Goal: Navigation & Orientation: Find specific page/section

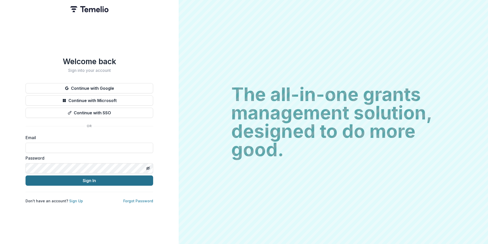
type input "**********"
click at [108, 177] on button "Sign In" at bounding box center [90, 180] width 128 height 10
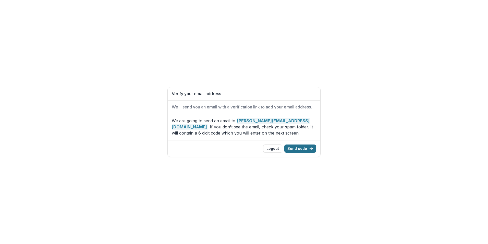
click at [307, 149] on button "Send code" at bounding box center [300, 148] width 32 height 8
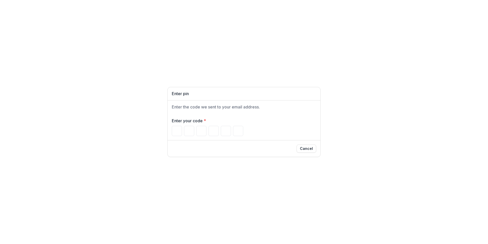
type input "*"
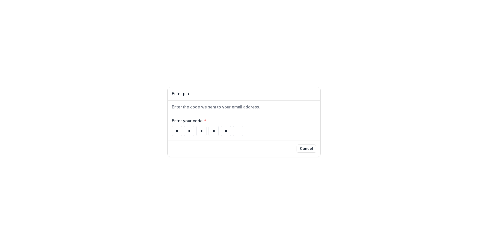
type input "*"
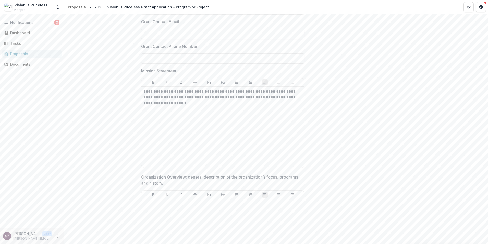
scroll to position [536, 0]
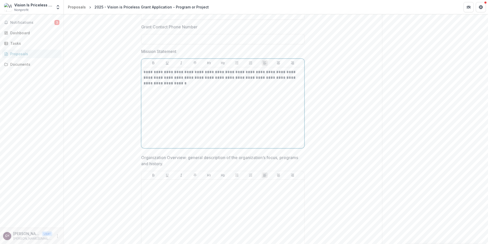
click at [241, 118] on div "**********" at bounding box center [222, 107] width 159 height 77
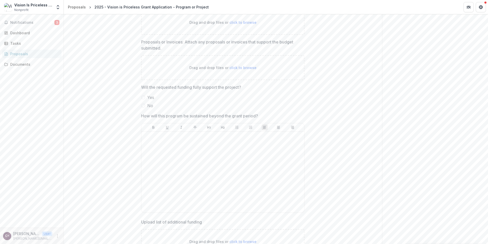
scroll to position [1626, 0]
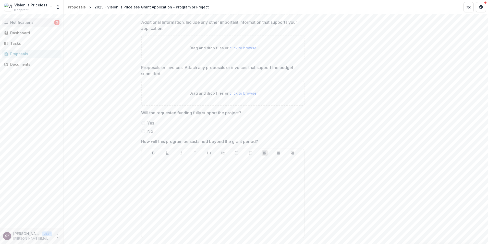
click at [25, 21] on span "Notifications" at bounding box center [32, 22] width 44 height 4
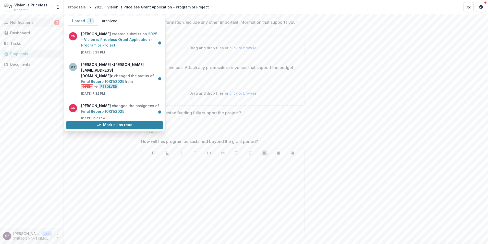
click at [125, 127] on button "Mark all as read" at bounding box center [115, 125] width 98 height 8
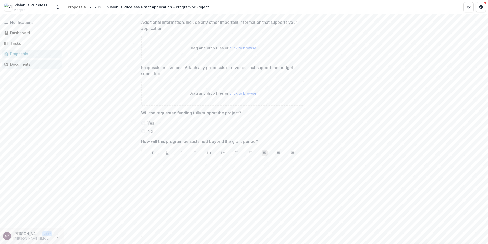
click at [18, 64] on div "Documents" at bounding box center [33, 64] width 47 height 5
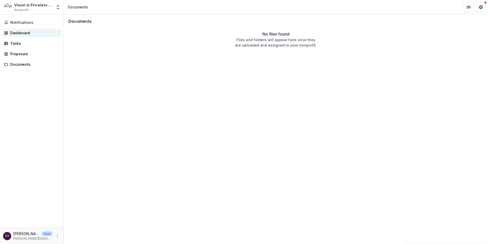
click at [37, 33] on div "Dashboard" at bounding box center [33, 32] width 47 height 5
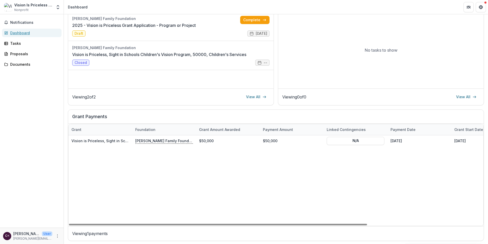
scroll to position [81, 0]
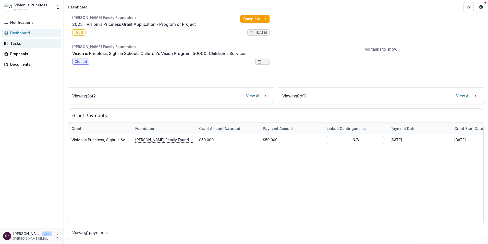
click at [20, 42] on div "Tasks" at bounding box center [33, 43] width 47 height 5
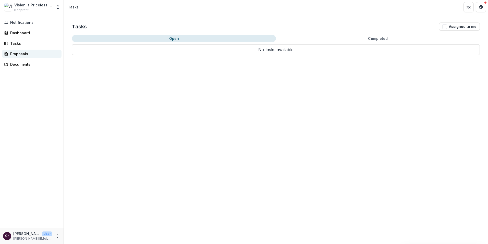
click at [26, 56] on div "Proposals" at bounding box center [33, 53] width 47 height 5
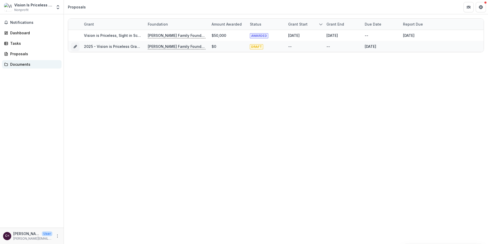
click at [23, 66] on div "Documents" at bounding box center [33, 64] width 47 height 5
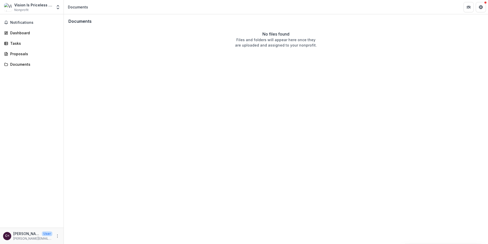
drag, startPoint x: 20, startPoint y: 23, endPoint x: 75, endPoint y: 11, distance: 56.5
click at [20, 23] on span "Notifications" at bounding box center [34, 22] width 49 height 4
click at [148, 111] on div "Documents No files found Files and folders will appear here once they are uploa…" at bounding box center [276, 128] width 424 height 229
